Goal: Information Seeking & Learning: Learn about a topic

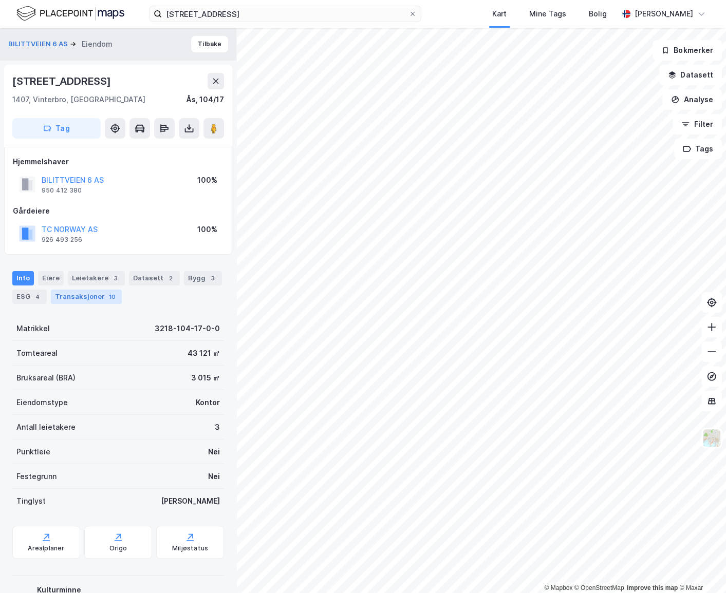
click at [93, 296] on div "Transaksjoner 10" at bounding box center [86, 297] width 71 height 14
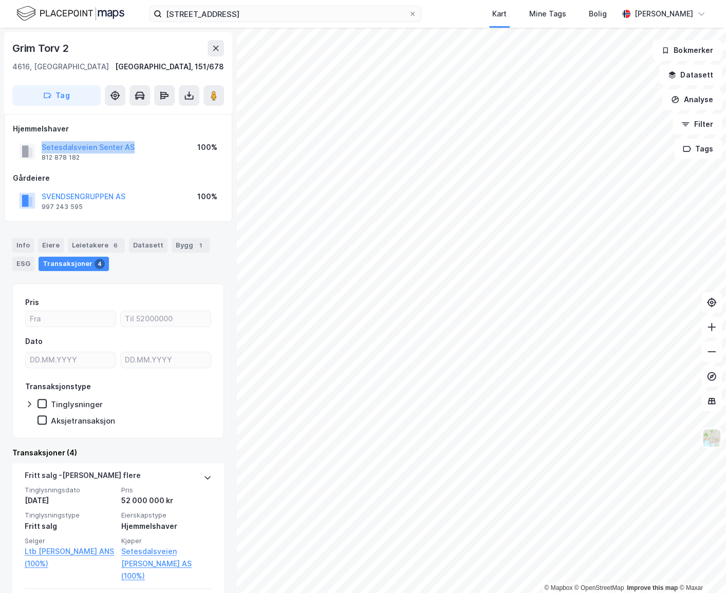
drag, startPoint x: 137, startPoint y: 148, endPoint x: 31, endPoint y: 145, distance: 105.3
click at [31, 145] on div "Setesdalsveien [PERSON_NAME] AS 812 878 182 100%" at bounding box center [118, 151] width 211 height 25
copy button "Setesdalsveien Senter AS"
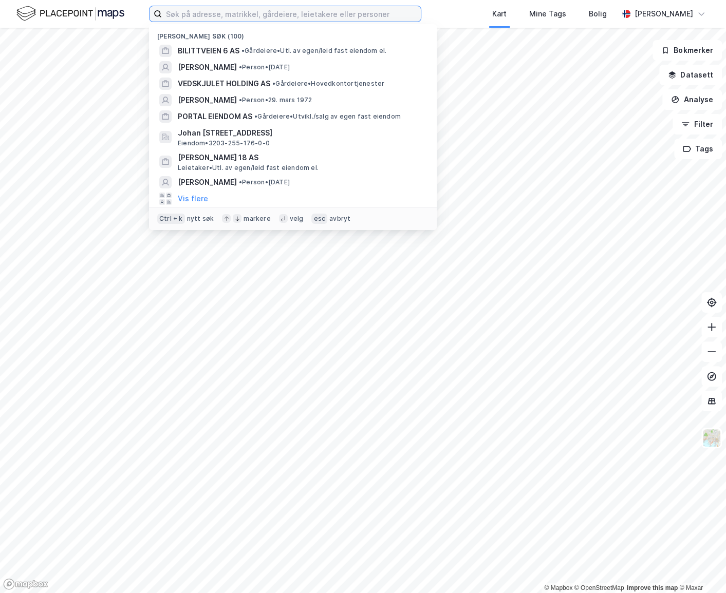
drag, startPoint x: 255, startPoint y: 15, endPoint x: 261, endPoint y: 17, distance: 6.0
click at [261, 17] on input at bounding box center [291, 13] width 259 height 15
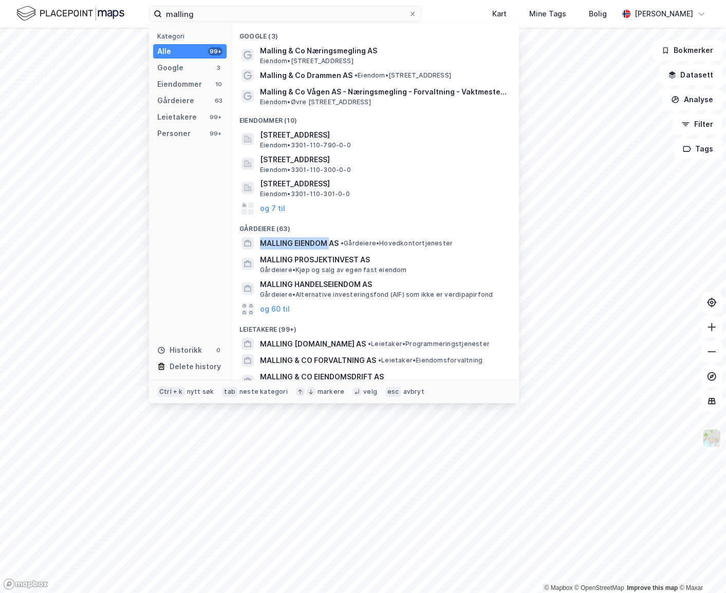
drag, startPoint x: 329, startPoint y: 242, endPoint x: 420, endPoint y: 226, distance: 92.8
click at [407, 230] on div "Google (3) Malling & Co Næringsmegling AS Eiendom • Dronning Mauds gate 15, 025…" at bounding box center [375, 202] width 288 height 356
click at [365, 241] on span "• Gårdeiere • Hovedkontortjenester" at bounding box center [396, 243] width 112 height 8
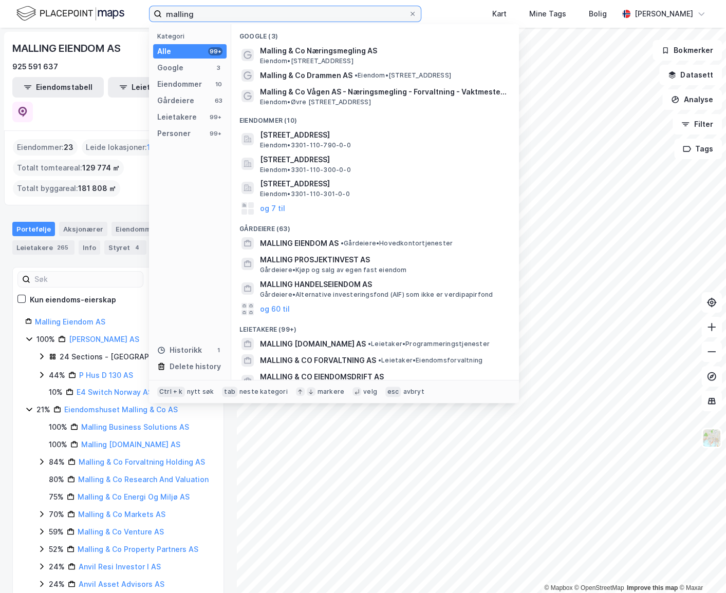
click at [283, 11] on input "malling" at bounding box center [285, 13] width 246 height 15
click at [282, 11] on input "malling" at bounding box center [285, 13] width 246 height 15
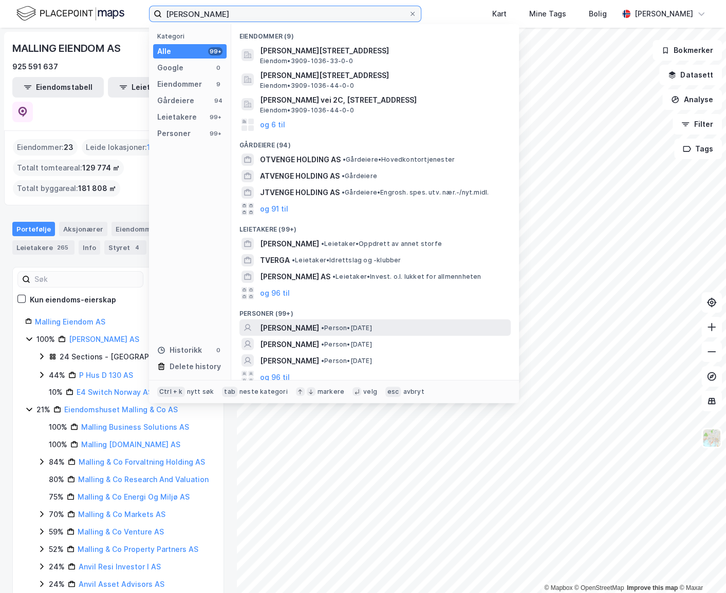
type input "magnus tvenge"
click at [318, 324] on span "MAGNUS TVENGE" at bounding box center [289, 328] width 59 height 12
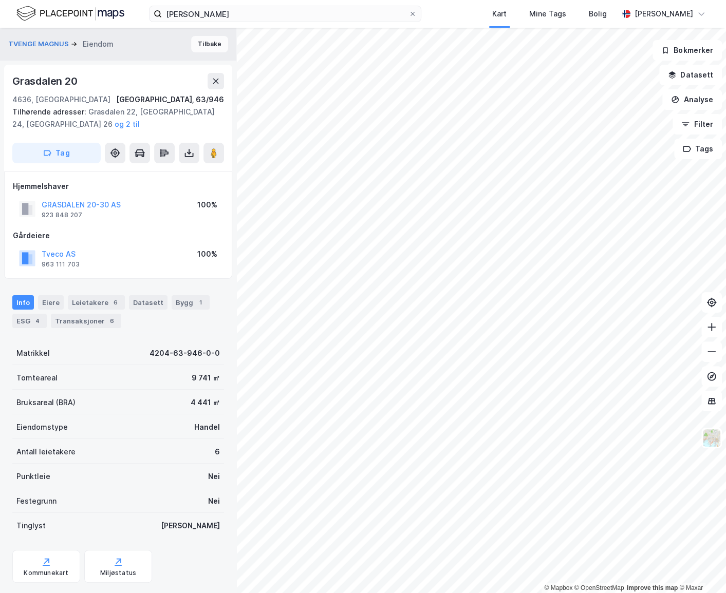
click at [205, 43] on button "Tilbake" at bounding box center [209, 44] width 37 height 16
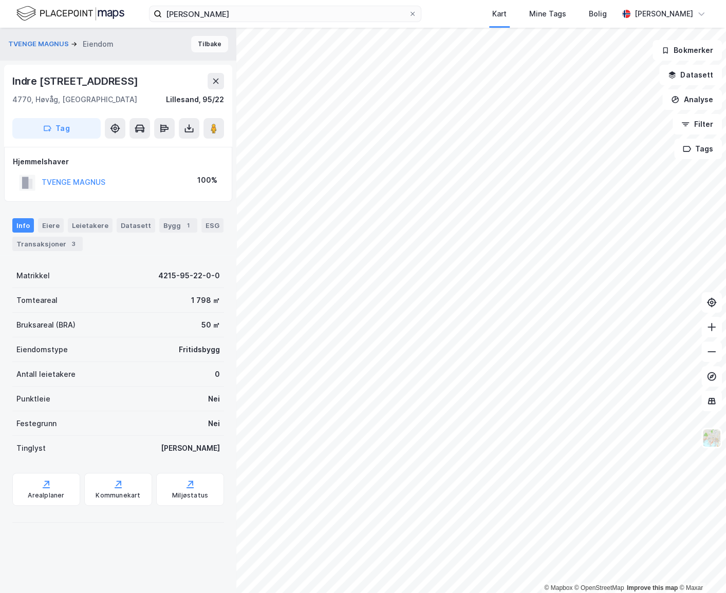
click at [206, 48] on button "Tilbake" at bounding box center [209, 44] width 37 height 16
